Goal: Leave review/rating: Leave review/rating

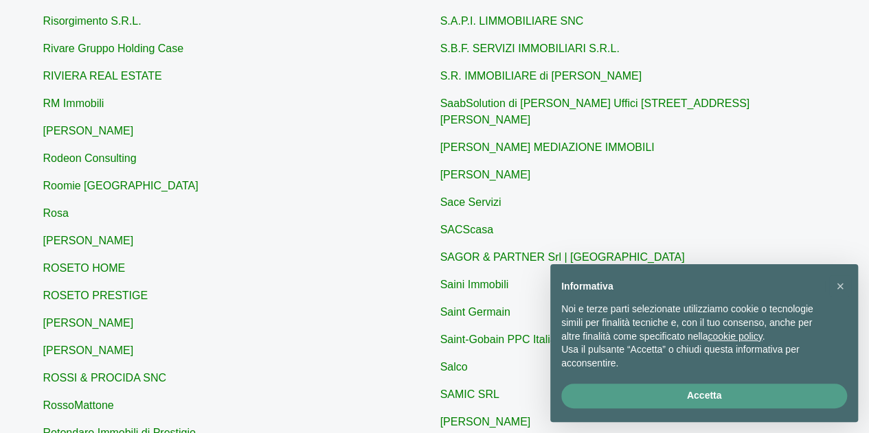
scroll to position [275, 0]
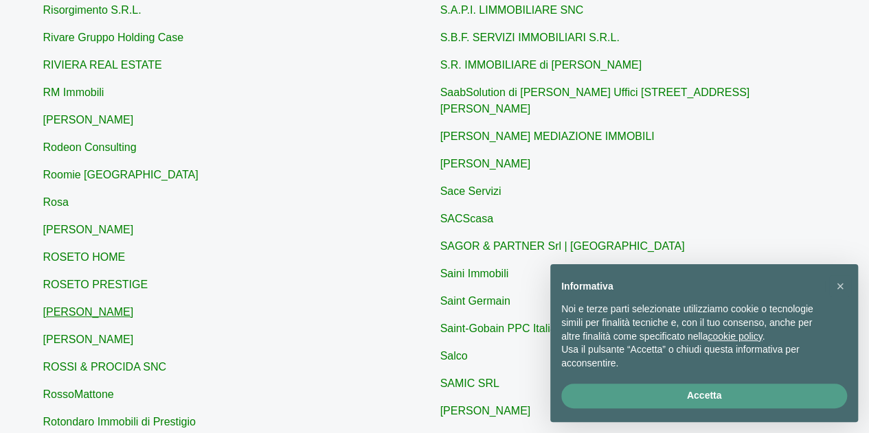
click at [110, 314] on link "[PERSON_NAME]" at bounding box center [88, 312] width 91 height 12
type input "[PERSON_NAME]"
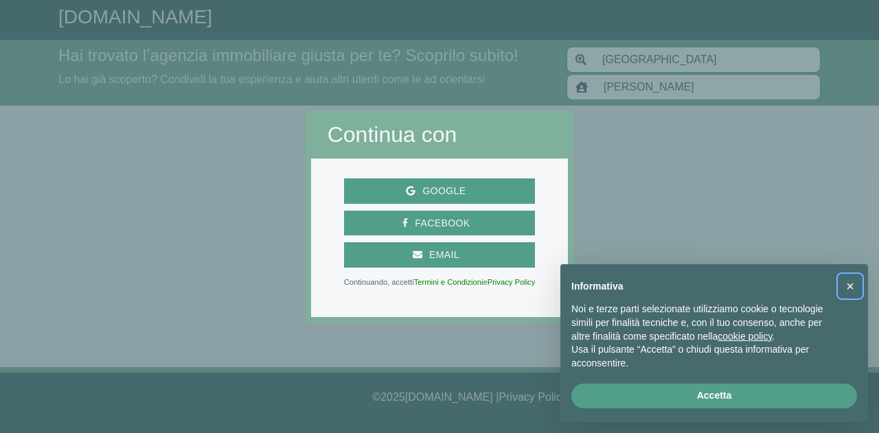
click at [846, 286] on button "×" at bounding box center [850, 286] width 22 height 22
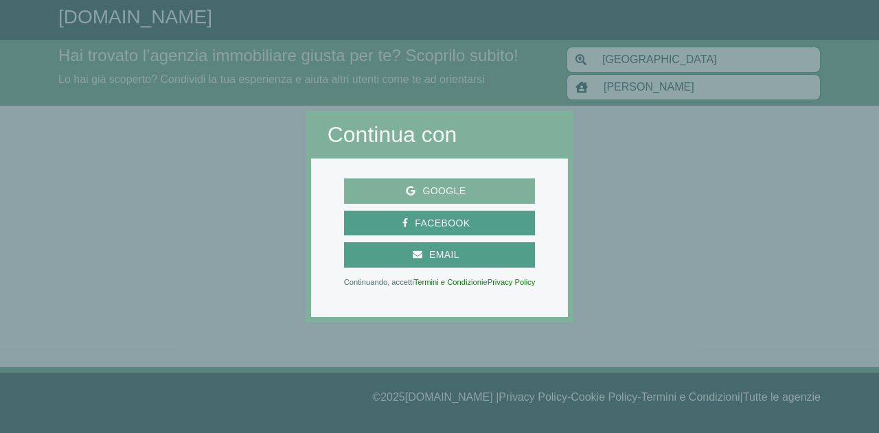
click at [472, 192] on span "Google" at bounding box center [444, 191] width 57 height 17
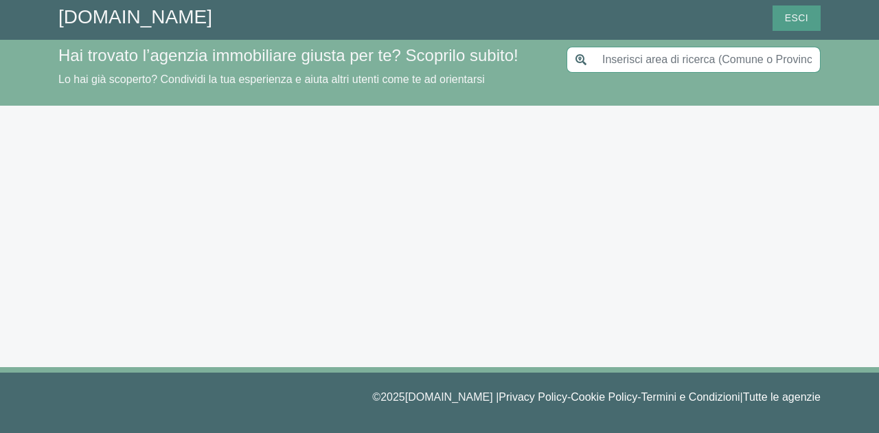
type input "[GEOGRAPHIC_DATA]"
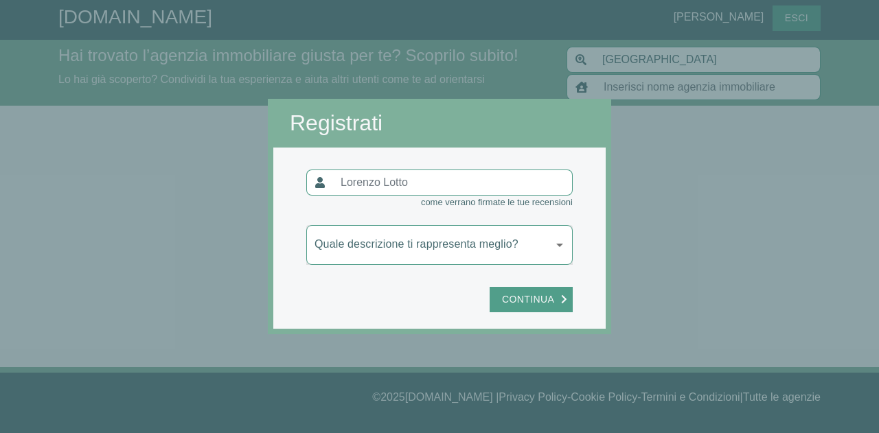
type input "[PERSON_NAME]"
click at [536, 246] on body "[DOMAIN_NAME] [PERSON_NAME] Esci Hai trovato l’agenzia immobiliare giusta per t…" at bounding box center [439, 216] width 879 height 433
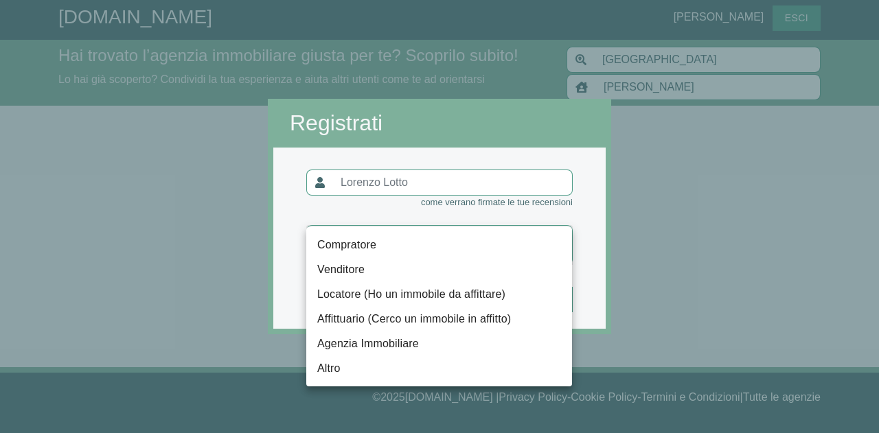
click at [363, 252] on li "Compratore" at bounding box center [439, 245] width 266 height 25
type input "compratore"
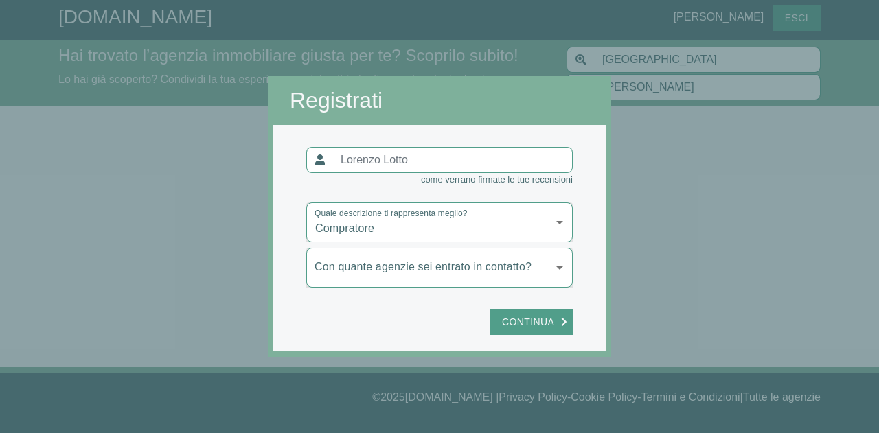
click at [525, 277] on body "[DOMAIN_NAME] [PERSON_NAME] Esci Hai trovato l’agenzia immobiliare giusta per t…" at bounding box center [439, 216] width 879 height 433
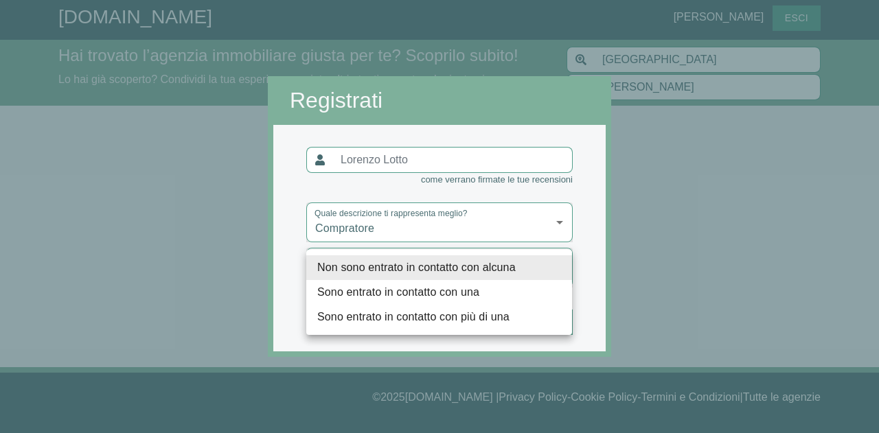
click at [482, 311] on li "Sono entrato in contatto con più di una" at bounding box center [439, 317] width 266 height 25
type input "più"
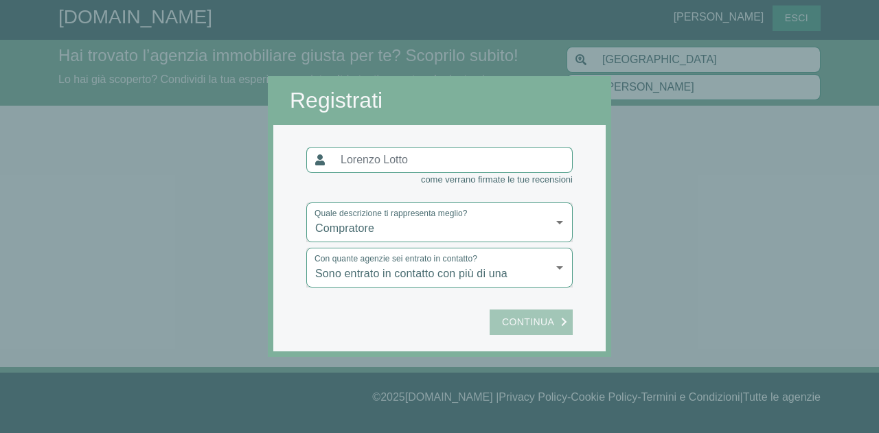
click at [536, 322] on span "Continua" at bounding box center [528, 322] width 66 height 17
